Goal: Information Seeking & Learning: Check status

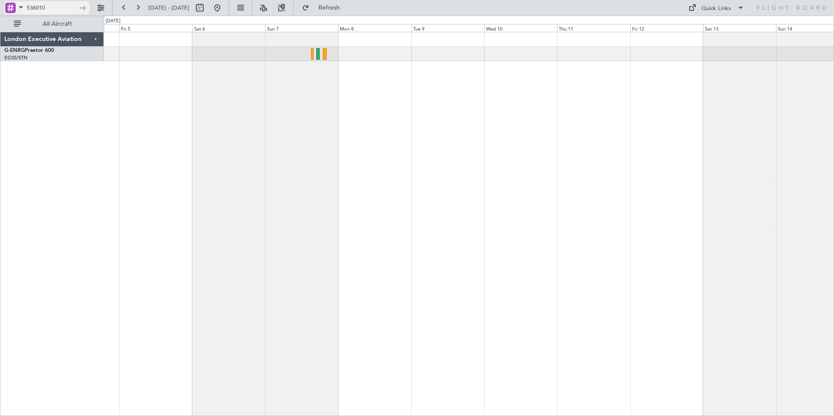
click at [18, 9] on span at bounding box center [21, 7] width 10 height 11
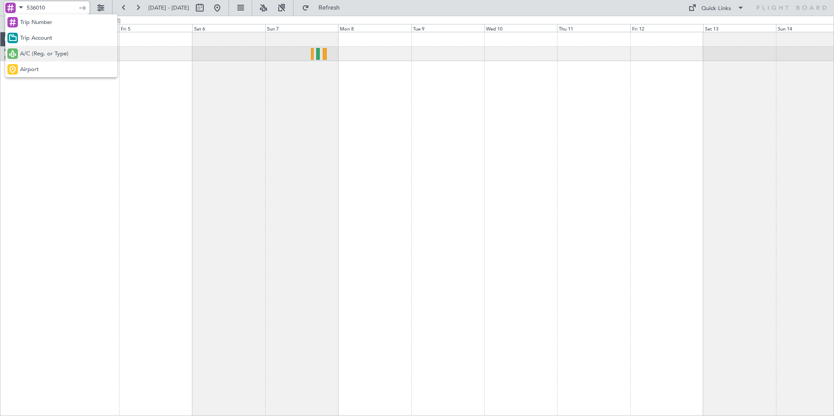
click at [17, 48] on div at bounding box center [12, 53] width 10 height 10
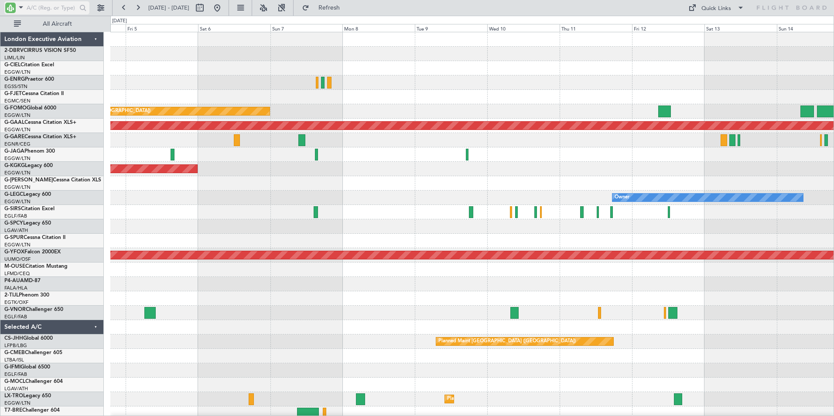
click at [39, 6] on input "text" at bounding box center [52, 7] width 50 height 13
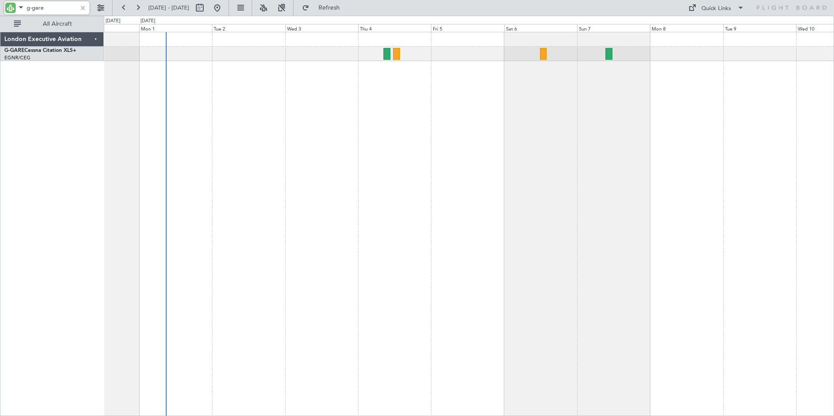
click at [600, 131] on div at bounding box center [469, 224] width 730 height 384
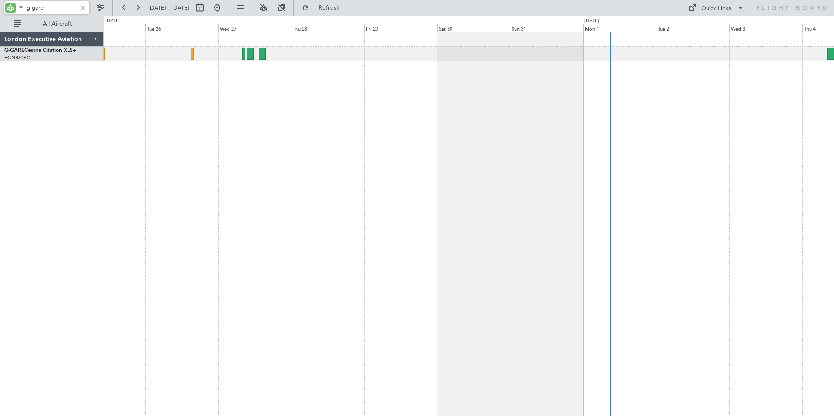
click at [564, 122] on div at bounding box center [469, 224] width 730 height 384
click at [461, 119] on div at bounding box center [469, 224] width 730 height 384
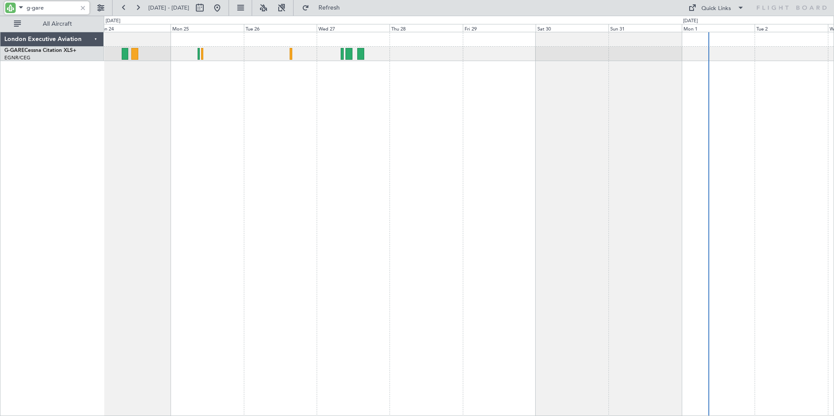
drag, startPoint x: 32, startPoint y: 5, endPoint x: 66, endPoint y: 5, distance: 34.5
click at [66, 5] on input "g-gare" at bounding box center [52, 7] width 50 height 13
drag, startPoint x: 31, startPoint y: 7, endPoint x: 62, endPoint y: 3, distance: 30.8
click at [62, 3] on input "g-fomo" at bounding box center [52, 7] width 50 height 13
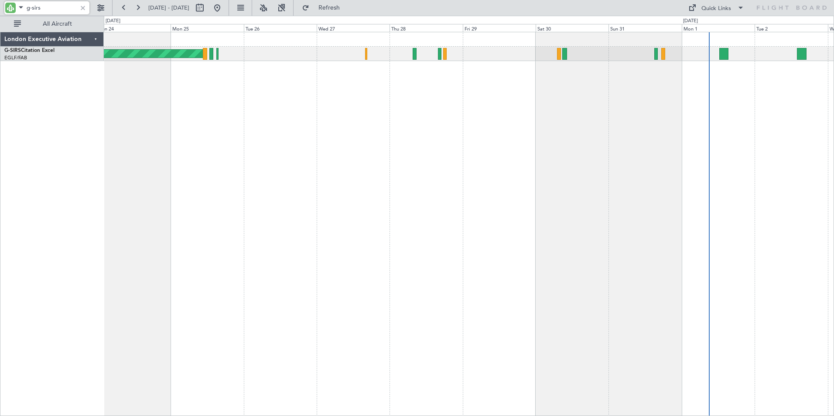
drag, startPoint x: 41, startPoint y: 7, endPoint x: -2, endPoint y: 13, distance: 43.5
click at [0, 13] on html "g-sirs [DATE] - [DATE] Refresh Quick Links All Aircraft Unplanned Maint [GEOGRA…" at bounding box center [417, 208] width 834 height 416
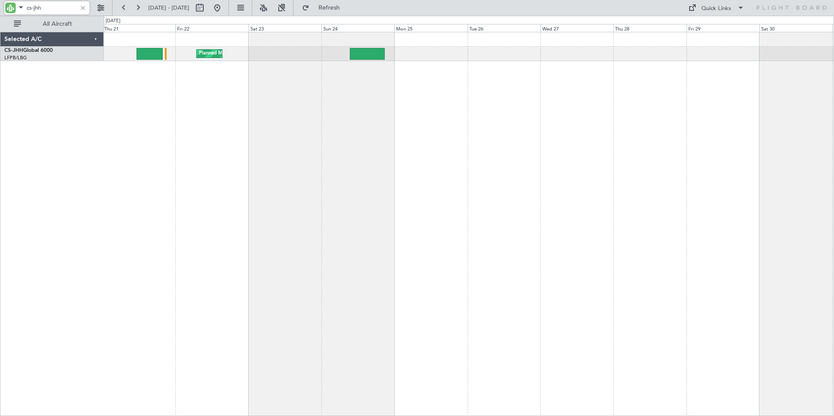
click at [500, 130] on div "Planned Maint [GEOGRAPHIC_DATA] ([GEOGRAPHIC_DATA]) Planned Maint [GEOGRAPHIC_D…" at bounding box center [469, 224] width 730 height 384
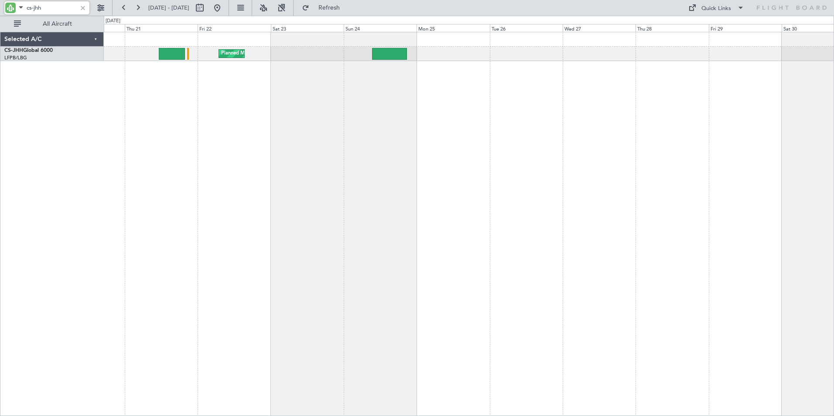
click at [278, 124] on div "Planned Maint [GEOGRAPHIC_DATA] ([GEOGRAPHIC_DATA])" at bounding box center [469, 224] width 730 height 384
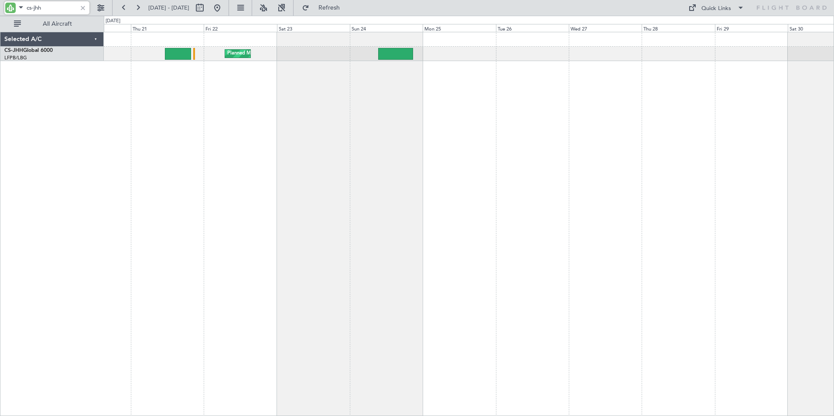
drag, startPoint x: 46, startPoint y: 7, endPoint x: 4, endPoint y: 9, distance: 42.4
click at [4, 9] on div "cs-jhh" at bounding box center [56, 8] width 112 height 16
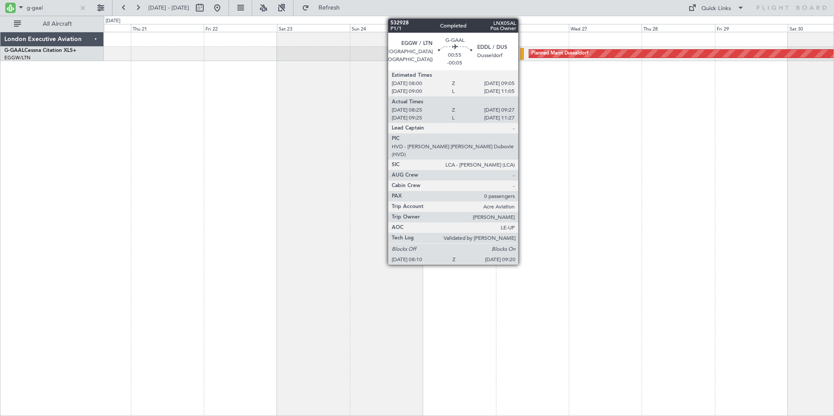
click at [522, 55] on div at bounding box center [522, 54] width 4 height 12
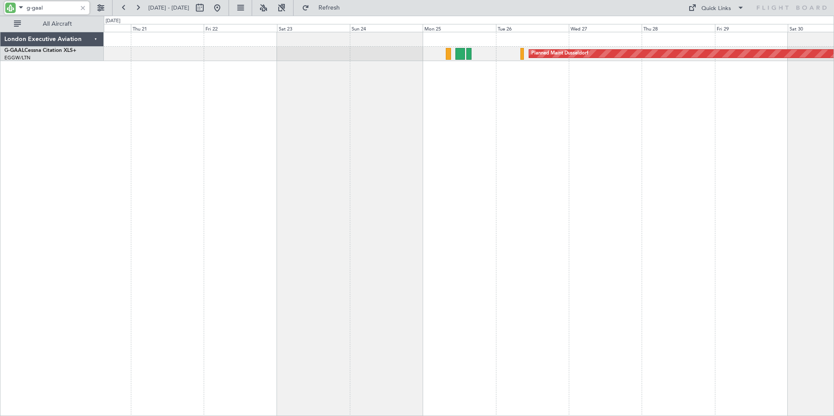
drag, startPoint x: 32, startPoint y: 8, endPoint x: 65, endPoint y: 11, distance: 32.4
click at [65, 11] on input "g-gaal" at bounding box center [52, 7] width 50 height 13
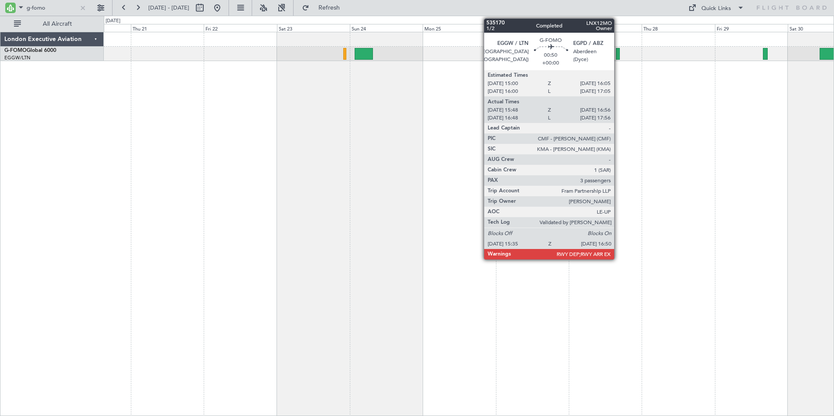
click at [618, 54] on div at bounding box center [618, 54] width 4 height 12
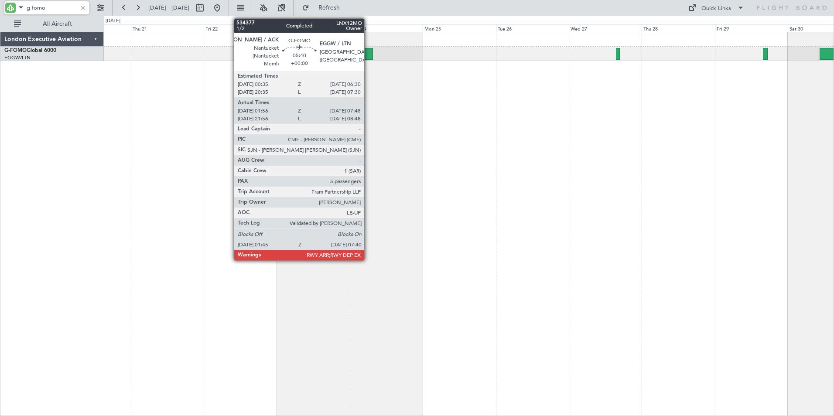
click at [502, 163] on div at bounding box center [469, 224] width 730 height 384
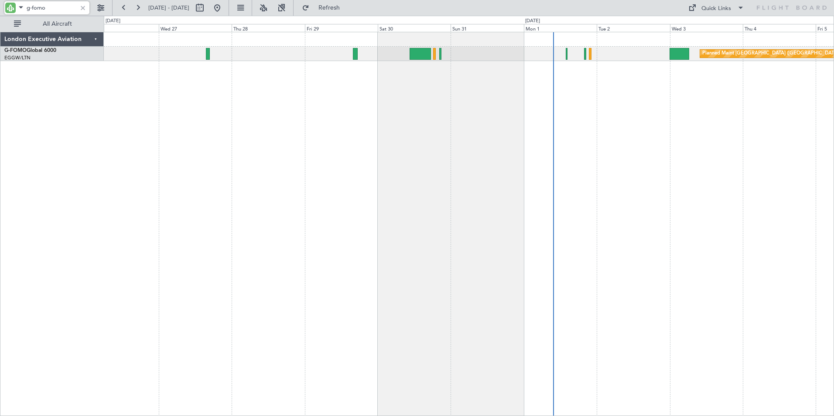
click at [272, 120] on div "Planned Maint [GEOGRAPHIC_DATA] ([GEOGRAPHIC_DATA])" at bounding box center [469, 224] width 730 height 384
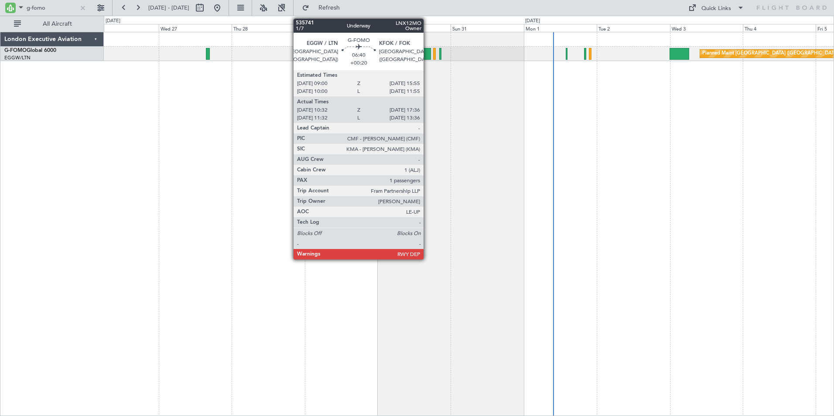
click at [428, 50] on div at bounding box center [421, 54] width 22 height 12
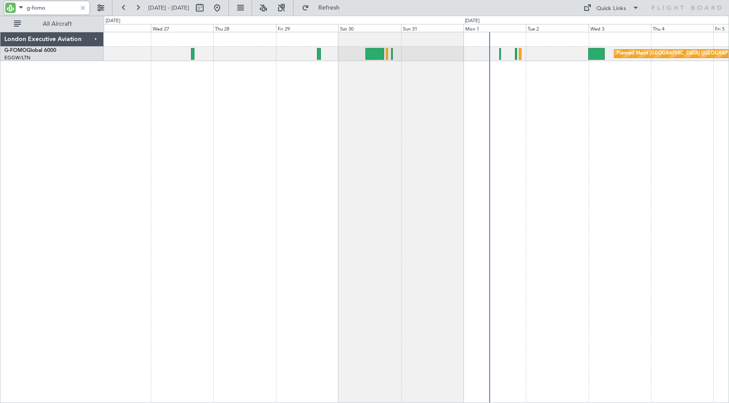
drag, startPoint x: 48, startPoint y: 8, endPoint x: 38, endPoint y: 8, distance: 10.0
click at [48, 8] on input "g-fomo" at bounding box center [52, 7] width 50 height 13
drag, startPoint x: 31, startPoint y: 8, endPoint x: 90, endPoint y: 14, distance: 58.7
click at [90, 14] on div "g-fomo" at bounding box center [56, 8] width 112 height 16
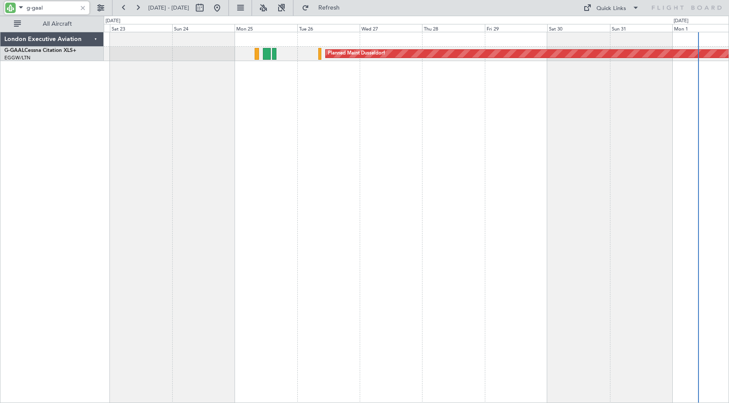
click at [421, 106] on div "Planned Maint Dusseldorf" at bounding box center [417, 217] width 626 height 371
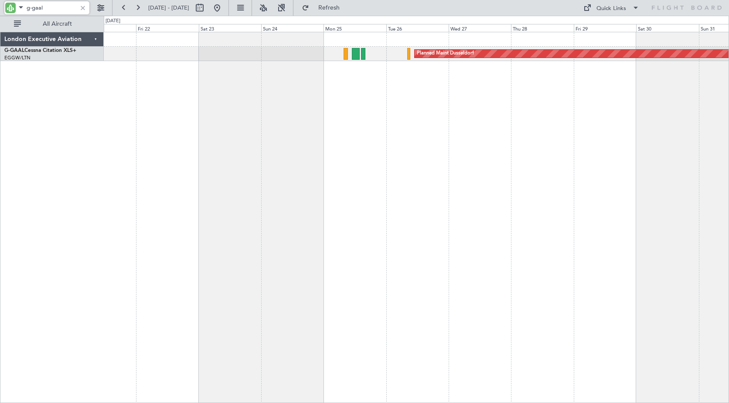
click at [270, 106] on div "Planned Maint Dusseldorf" at bounding box center [417, 217] width 626 height 371
click at [493, 104] on div "Planned Maint Dusseldorf" at bounding box center [417, 217] width 626 height 371
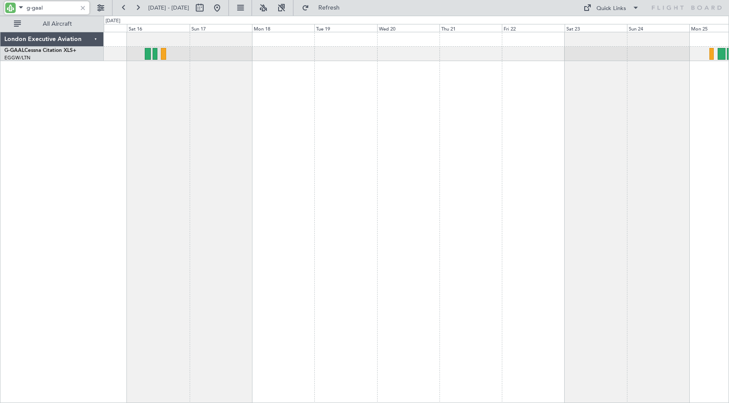
click at [157, 103] on div "Planned Maint Planned [GEOGRAPHIC_DATA]" at bounding box center [417, 217] width 626 height 371
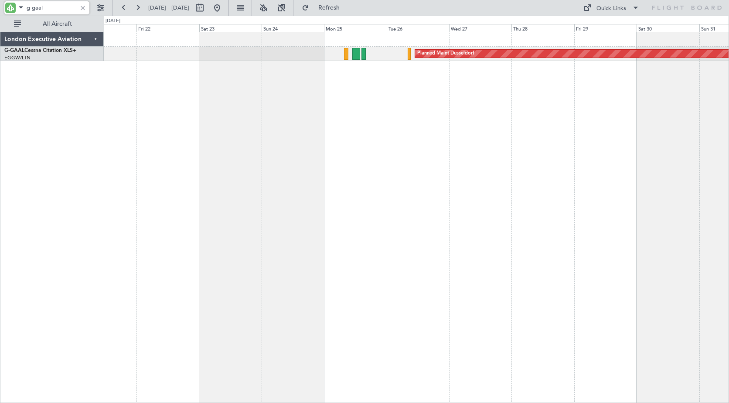
click at [414, 114] on div "Planned Maint Dusseldorf" at bounding box center [417, 217] width 626 height 371
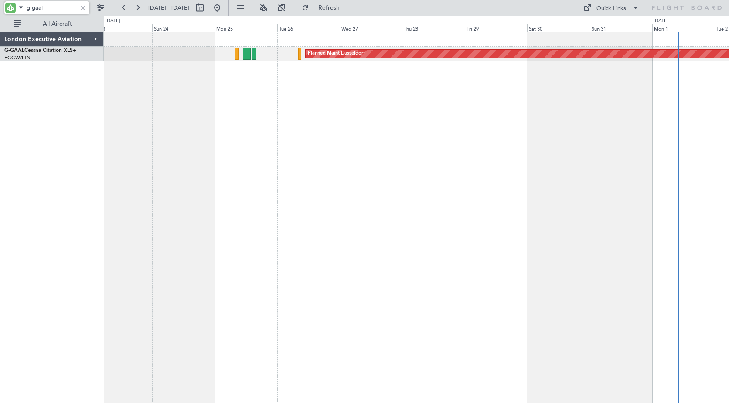
click at [458, 118] on div "Planned Maint Dusseldorf" at bounding box center [417, 217] width 626 height 371
click at [123, 6] on button at bounding box center [124, 8] width 14 height 14
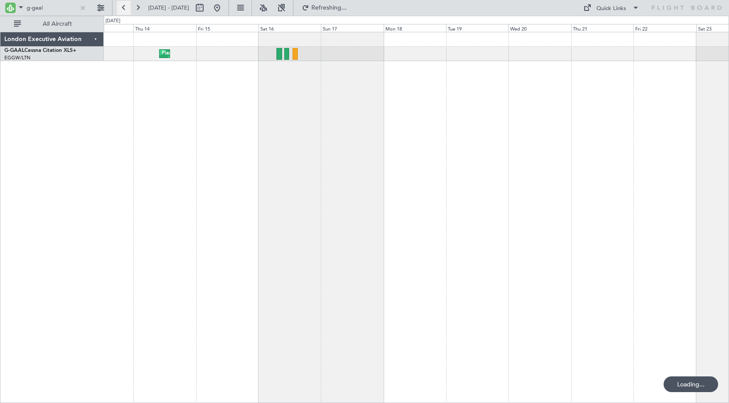
click at [123, 6] on button at bounding box center [124, 8] width 14 height 14
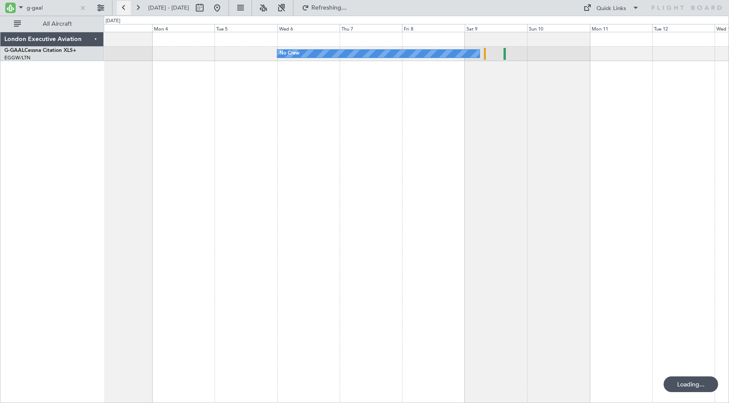
click at [123, 6] on button at bounding box center [124, 8] width 14 height 14
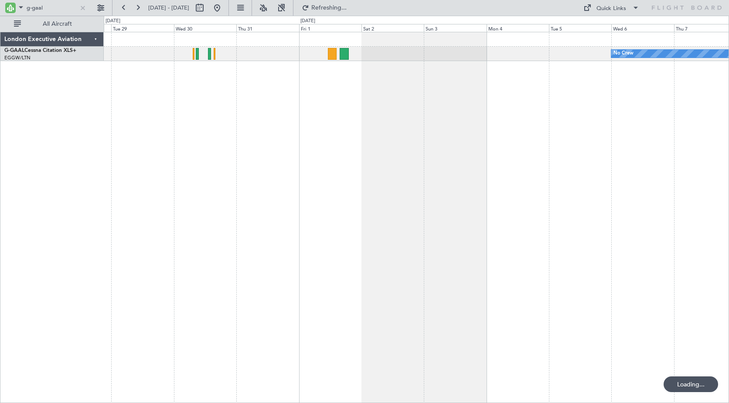
click at [265, 124] on div "No Crew Unplanned Maint [GEOGRAPHIC_DATA] ([GEOGRAPHIC_DATA]) A/C Unavailable" at bounding box center [417, 217] width 626 height 371
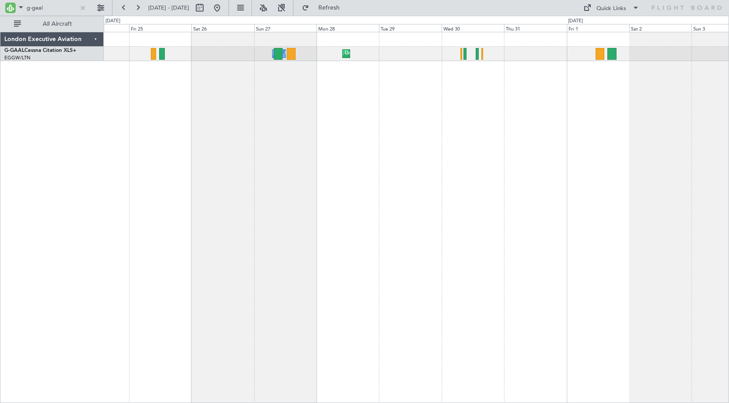
click at [496, 136] on div "Unplanned Maint [GEOGRAPHIC_DATA] ([GEOGRAPHIC_DATA]) A/C Unavailable No Crew A…" at bounding box center [417, 217] width 626 height 371
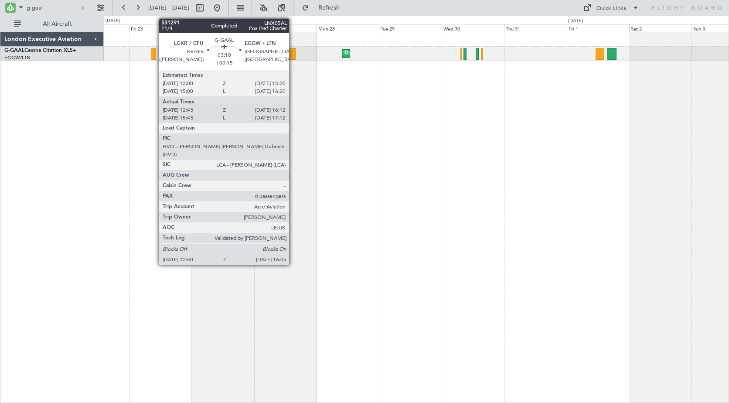
click at [291, 51] on div at bounding box center [291, 54] width 9 height 12
click at [290, 55] on div at bounding box center [291, 54] width 9 height 12
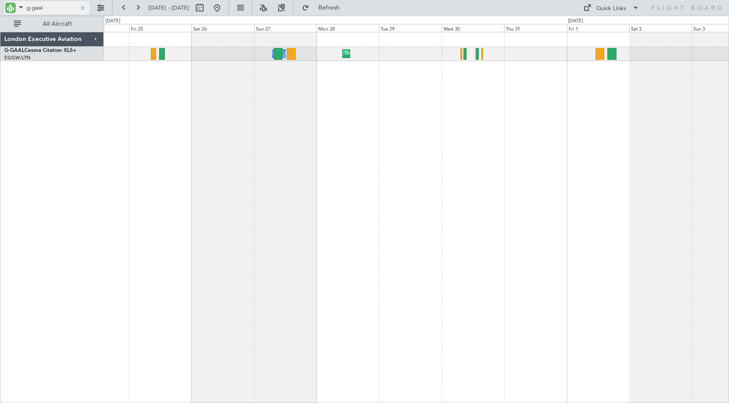
click at [50, 8] on input "g-gaal" at bounding box center [52, 7] width 50 height 13
drag, startPoint x: 33, startPoint y: 6, endPoint x: 65, endPoint y: 6, distance: 31.8
click at [65, 6] on input "g-gaal" at bounding box center [52, 7] width 50 height 13
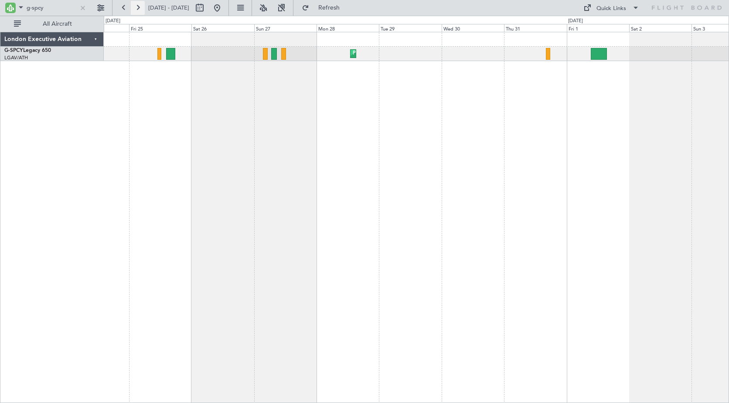
click at [140, 7] on button at bounding box center [138, 8] width 14 height 14
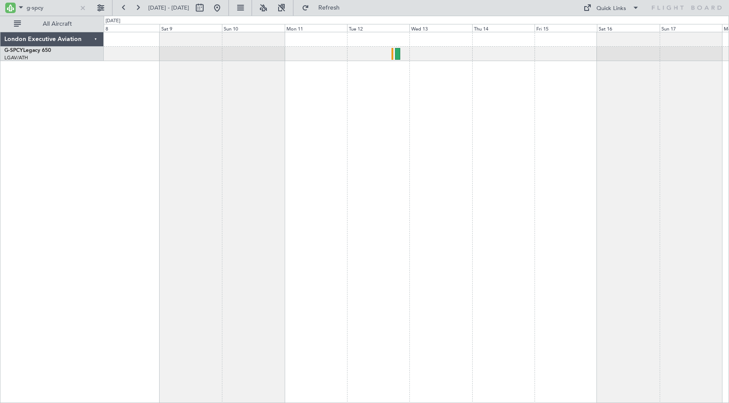
click at [161, 106] on div at bounding box center [417, 217] width 626 height 371
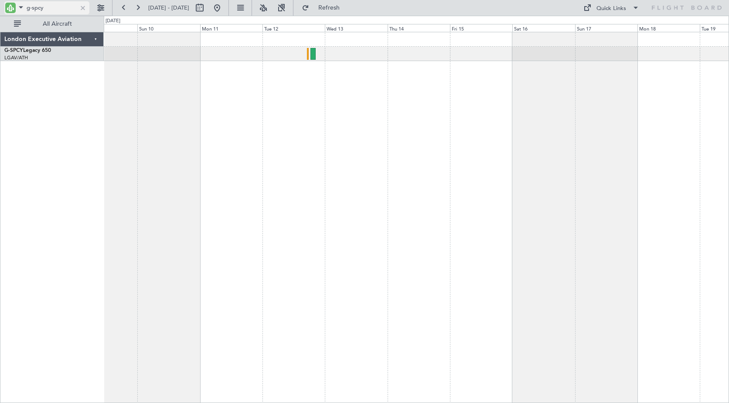
click at [41, 10] on input "g-spcy" at bounding box center [52, 7] width 50 height 13
drag, startPoint x: 46, startPoint y: 9, endPoint x: 1, endPoint y: 9, distance: 44.5
click at [1, 9] on div "g-spcy" at bounding box center [56, 8] width 112 height 16
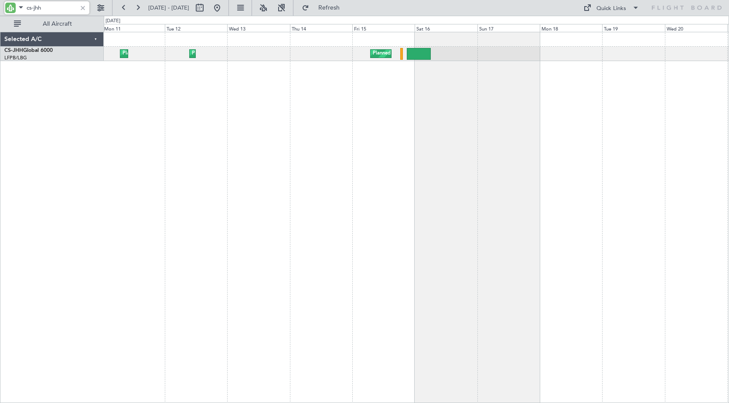
click at [333, 114] on div "Planned Maint [GEOGRAPHIC_DATA] ([GEOGRAPHIC_DATA]) Planned Maint [GEOGRAPHIC_D…" at bounding box center [417, 217] width 626 height 371
drag, startPoint x: 48, startPoint y: 9, endPoint x: 10, endPoint y: 3, distance: 38.4
click at [10, 3] on div "cs-jhh" at bounding box center [46, 7] width 85 height 13
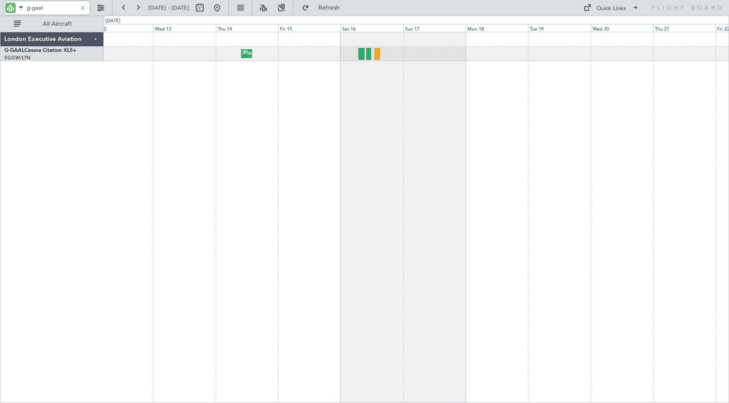
click at [241, 89] on div "Planned Maint" at bounding box center [417, 217] width 626 height 371
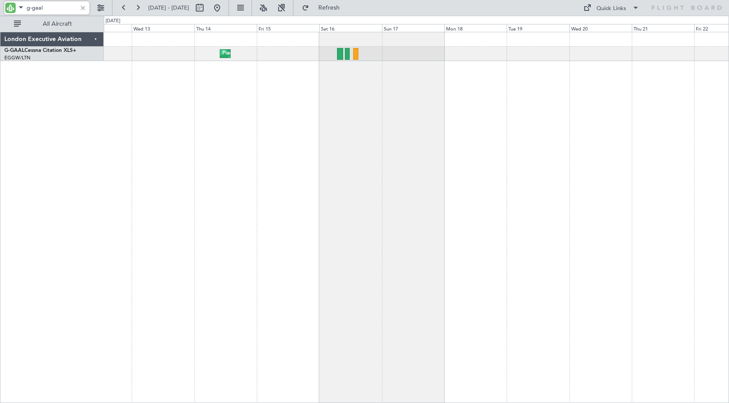
drag, startPoint x: 57, startPoint y: 11, endPoint x: 23, endPoint y: 15, distance: 34.3
click at [23, 15] on body "g-gaal [DATE] - [DATE] Refresh Quick Links All Aircraft Planned Maint London Ex…" at bounding box center [364, 201] width 729 height 403
click at [52, 9] on input "g-gaal" at bounding box center [52, 7] width 50 height 13
type input "g-jaga"
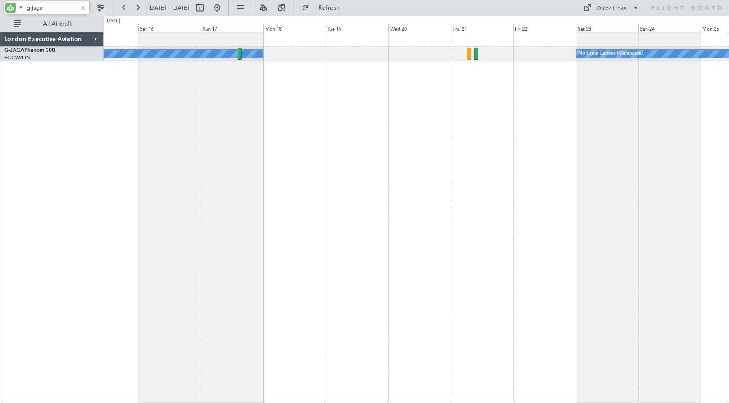
click at [246, 111] on div "Owner No Crew Cannes ([GEOGRAPHIC_DATA])" at bounding box center [417, 217] width 626 height 371
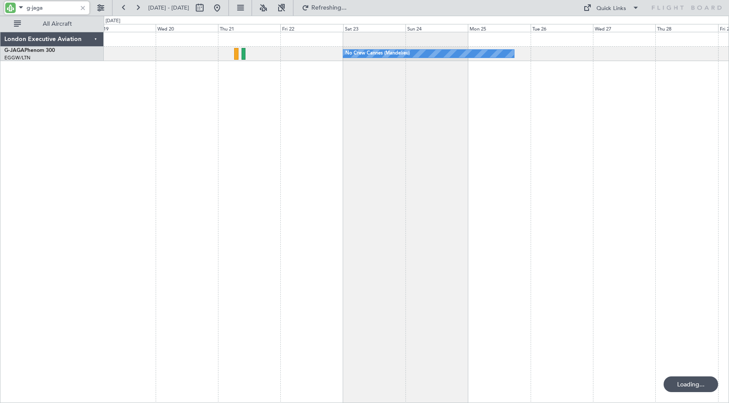
click at [168, 105] on div "No Crew Cannes (Mandelieu) Owner Ibiza Owner" at bounding box center [417, 217] width 626 height 371
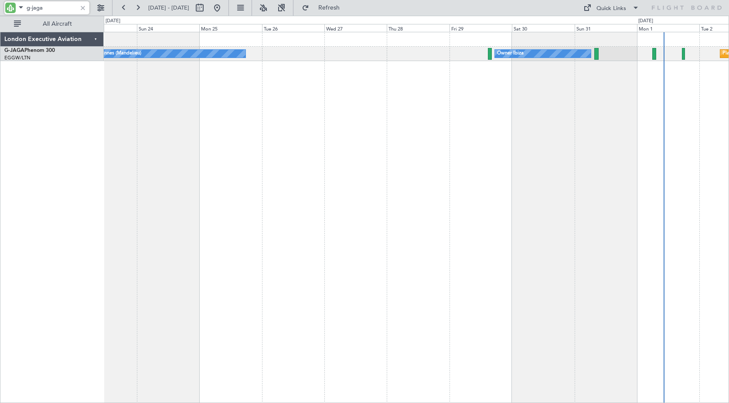
click at [177, 97] on div "No Crew Cannes (Mandelieu) Owner Ibiza Planned Maint [GEOGRAPHIC_DATA] ([GEOGRA…" at bounding box center [417, 217] width 626 height 371
